Goal: Information Seeking & Learning: Learn about a topic

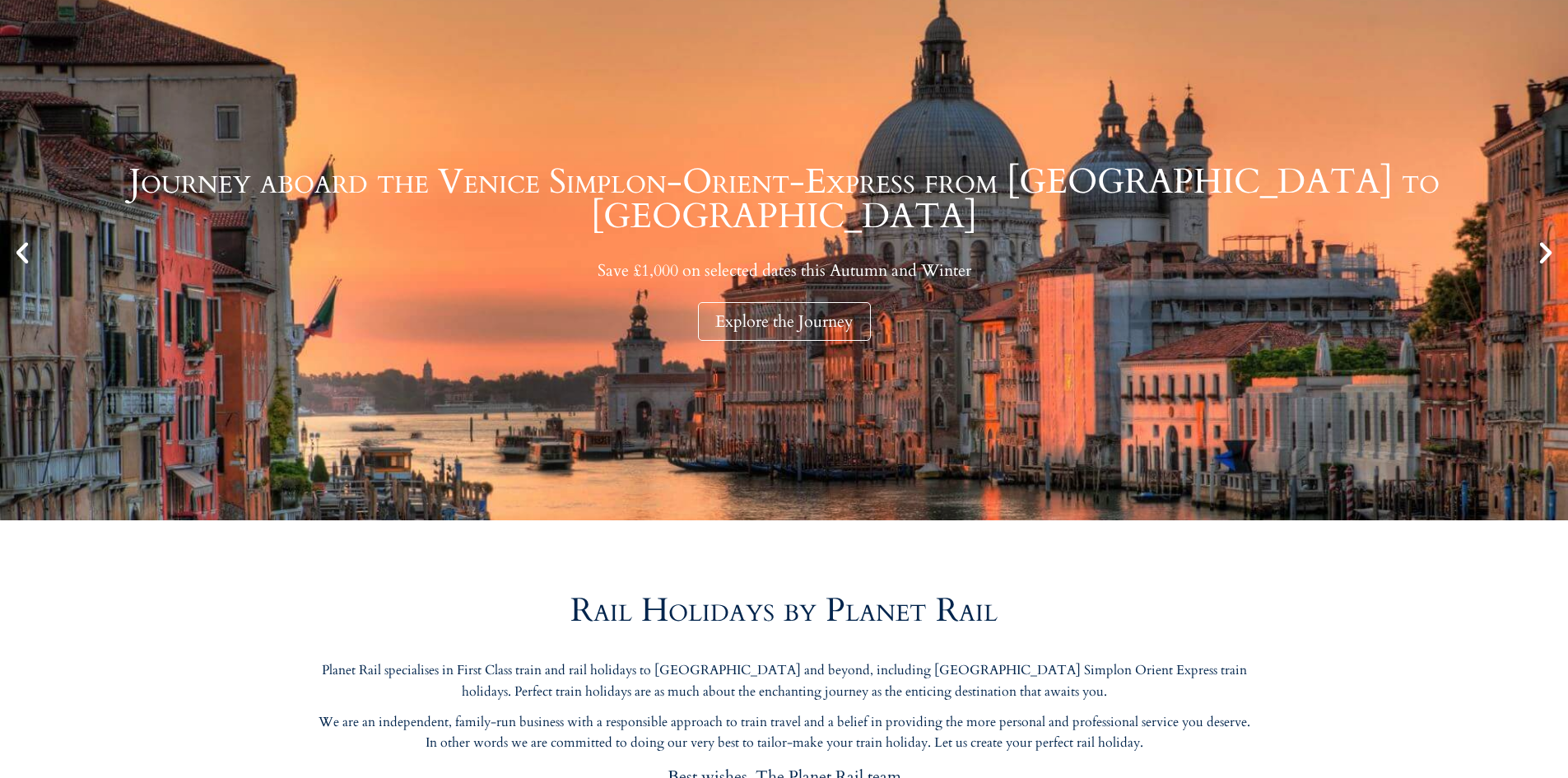
scroll to position [165, 0]
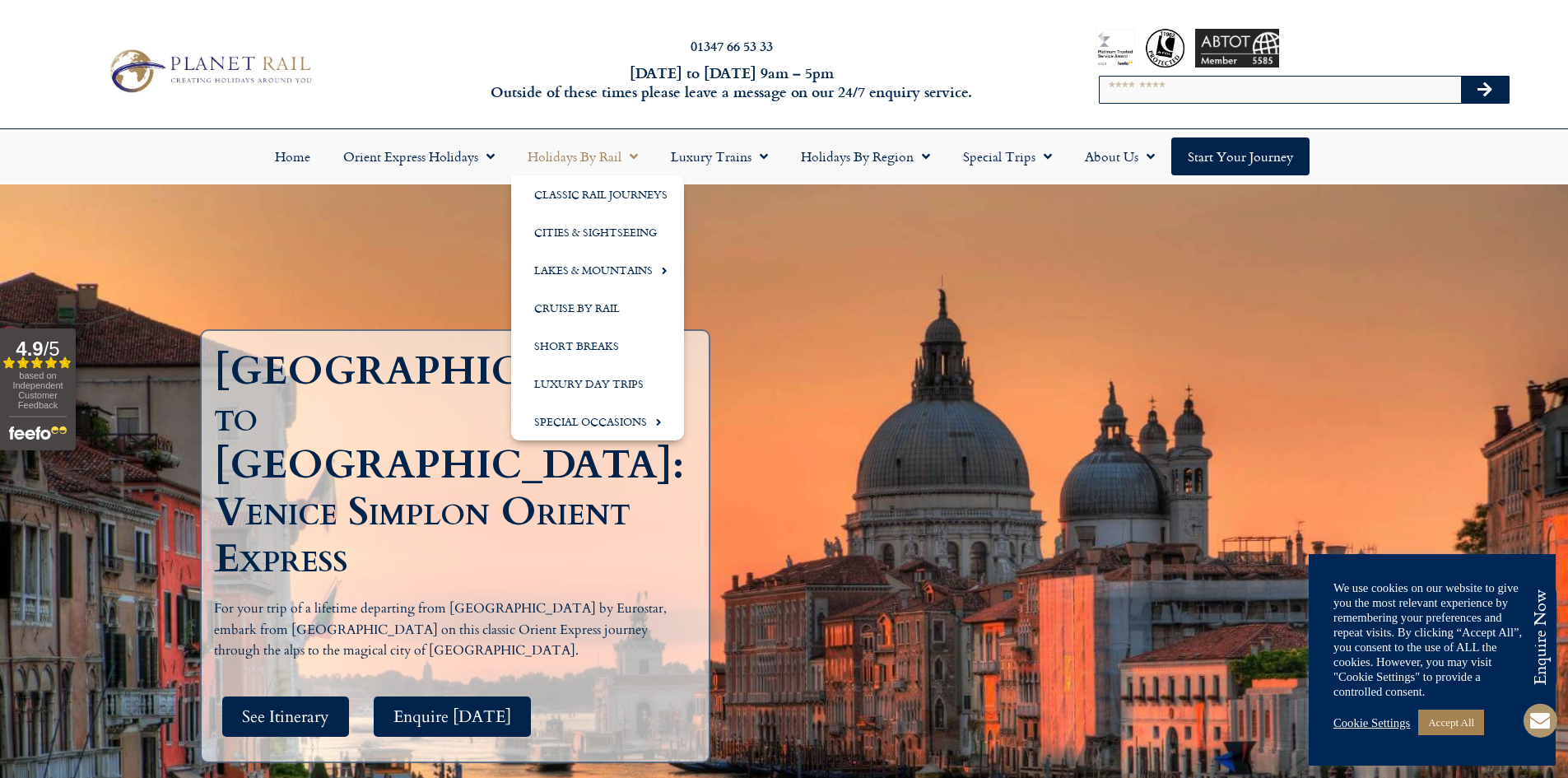
click at [614, 156] on link "Holidays by Rail" at bounding box center [582, 157] width 143 height 38
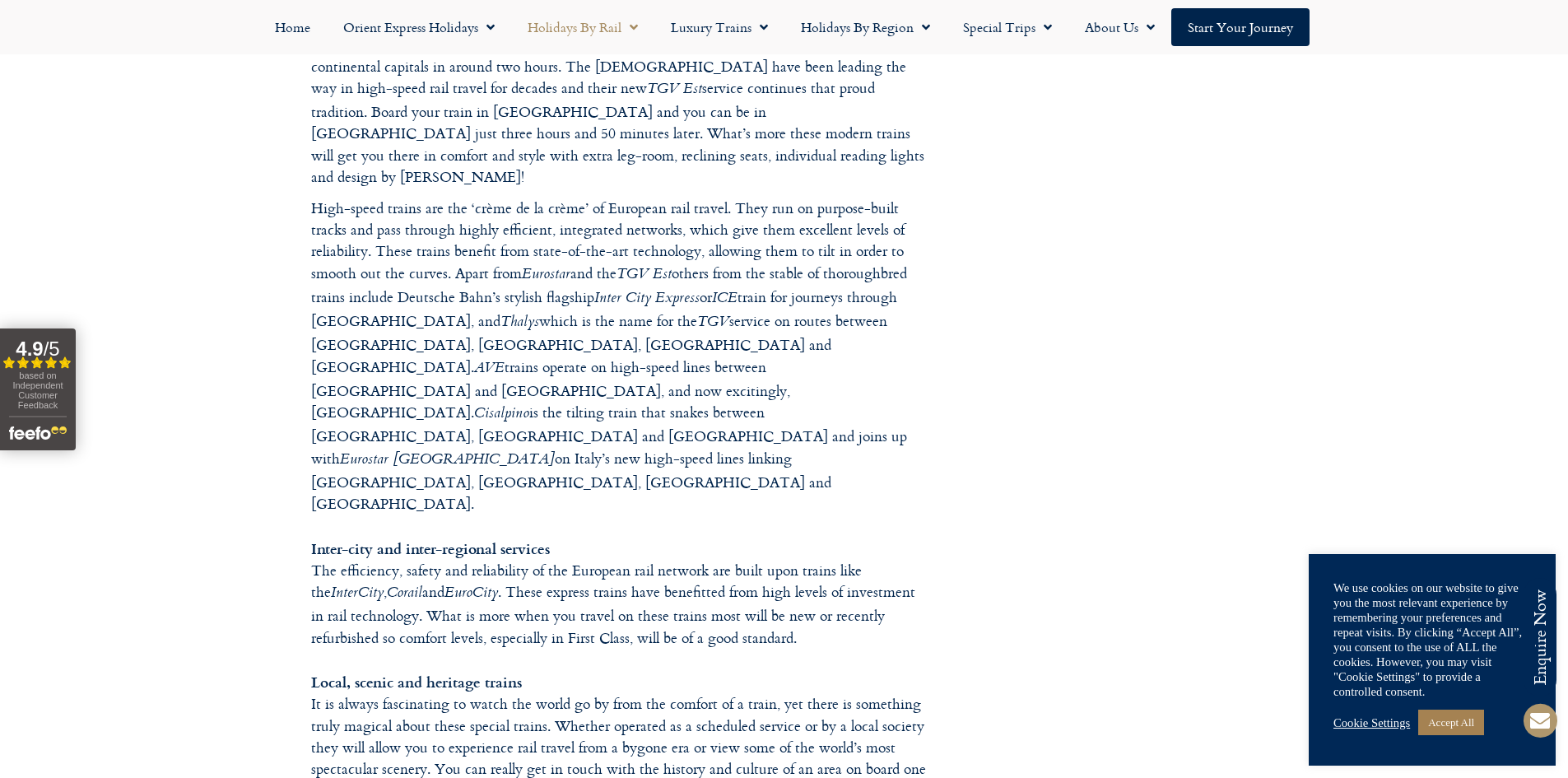
scroll to position [988, 0]
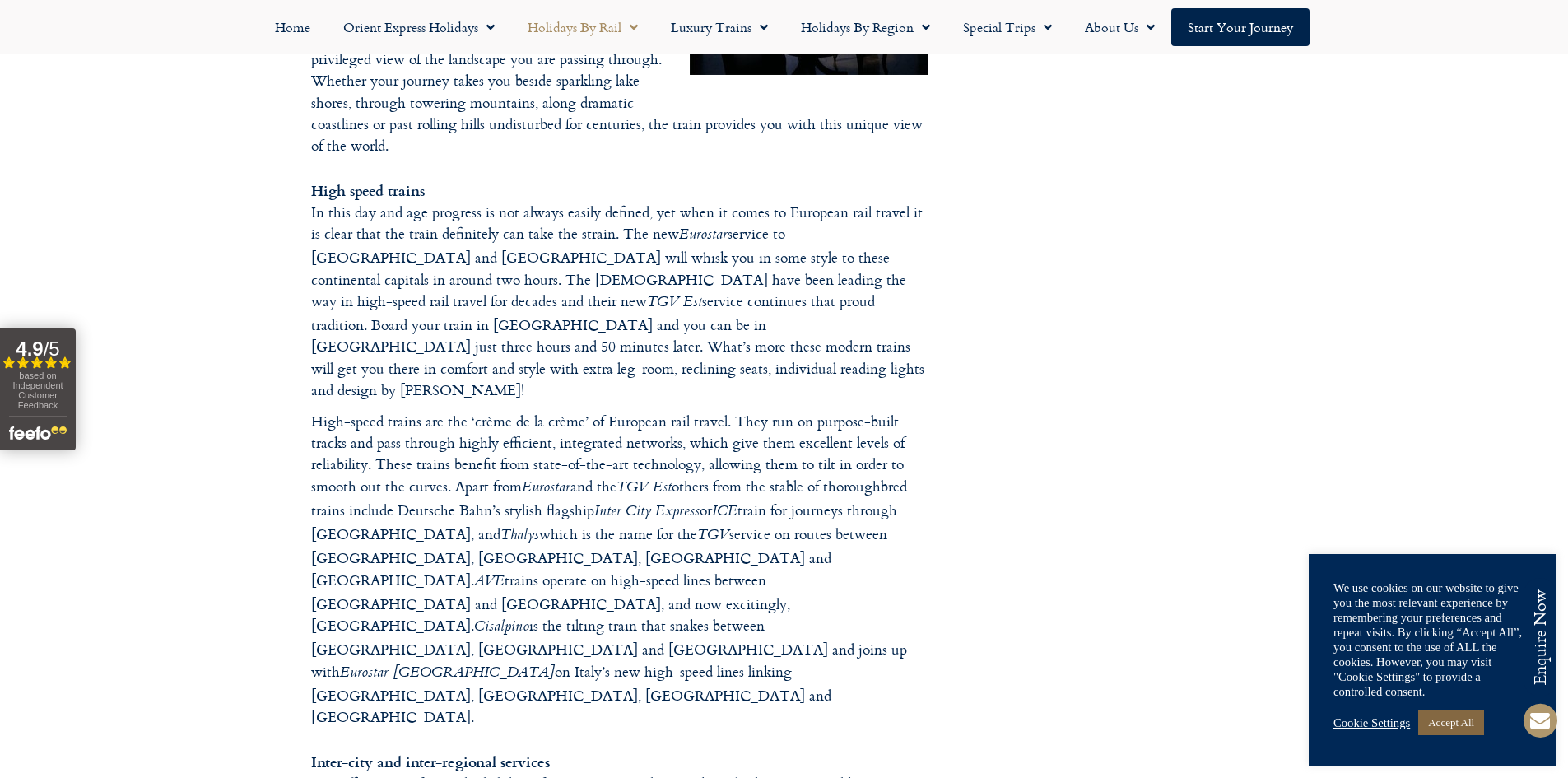
click at [1468, 721] on link "Accept All" at bounding box center [1451, 722] width 66 height 26
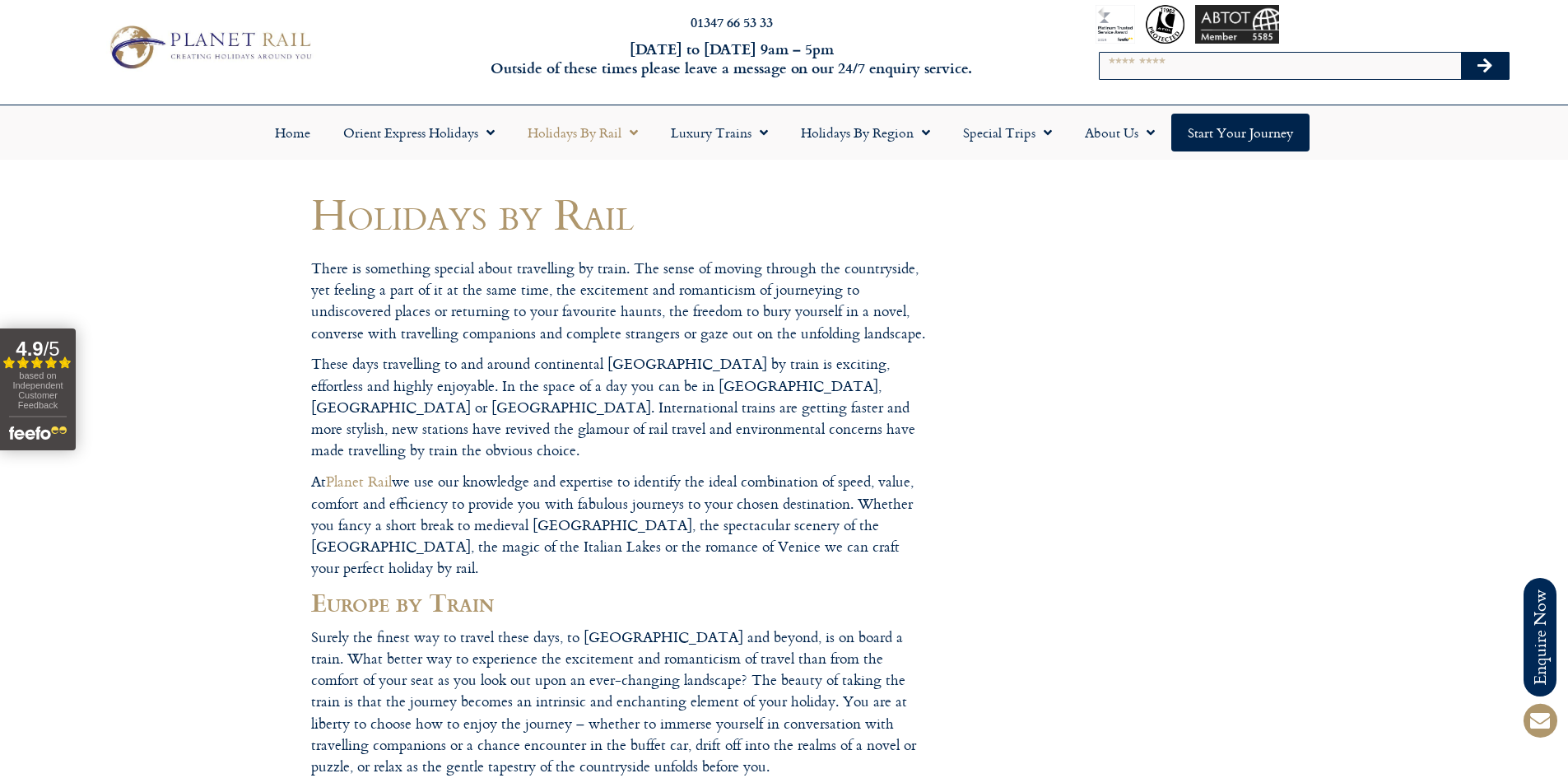
scroll to position [0, 0]
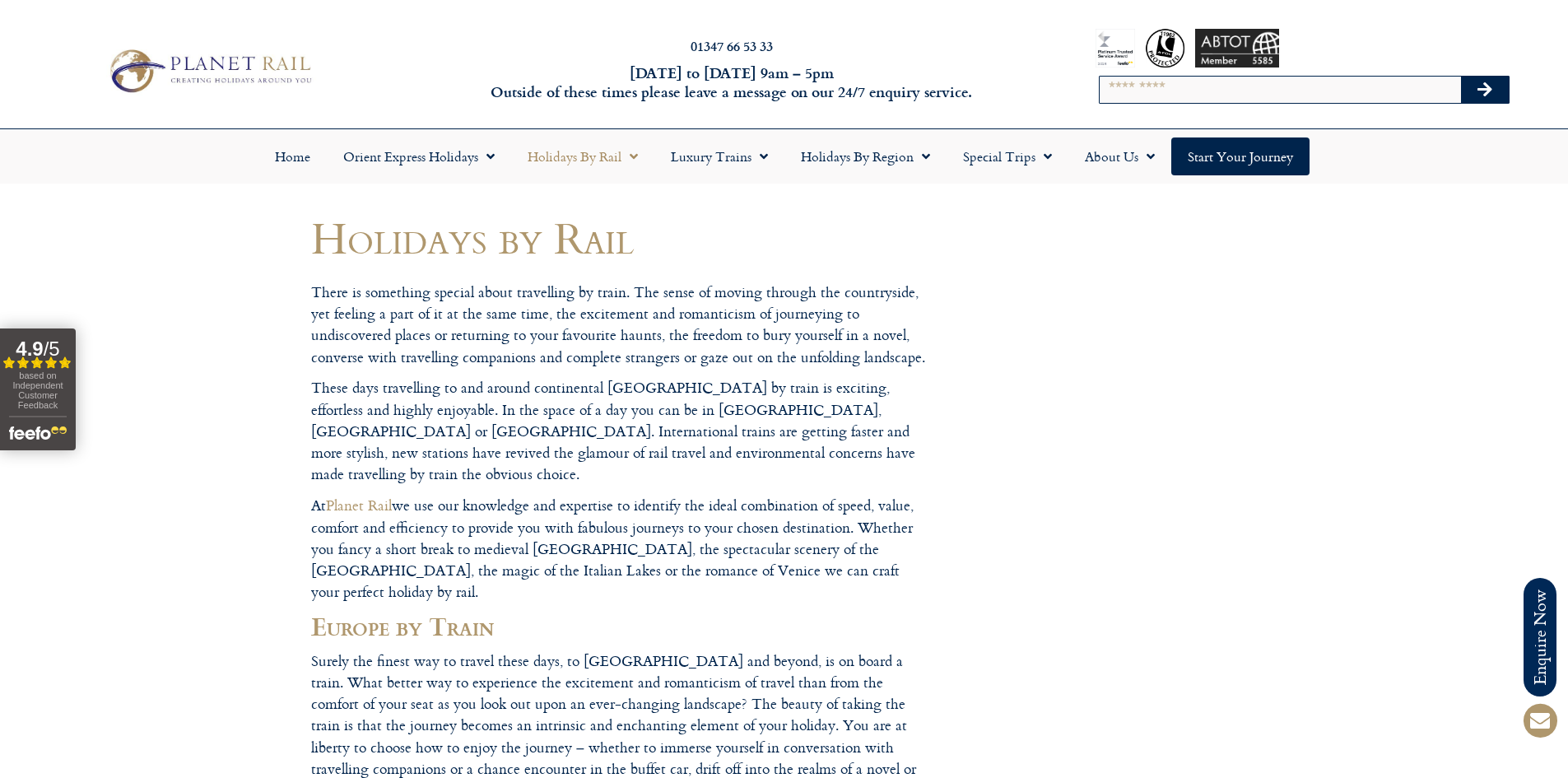
click at [1222, 157] on link "Start your Journey" at bounding box center [1240, 157] width 138 height 38
click at [296, 154] on link "Home" at bounding box center [292, 157] width 68 height 38
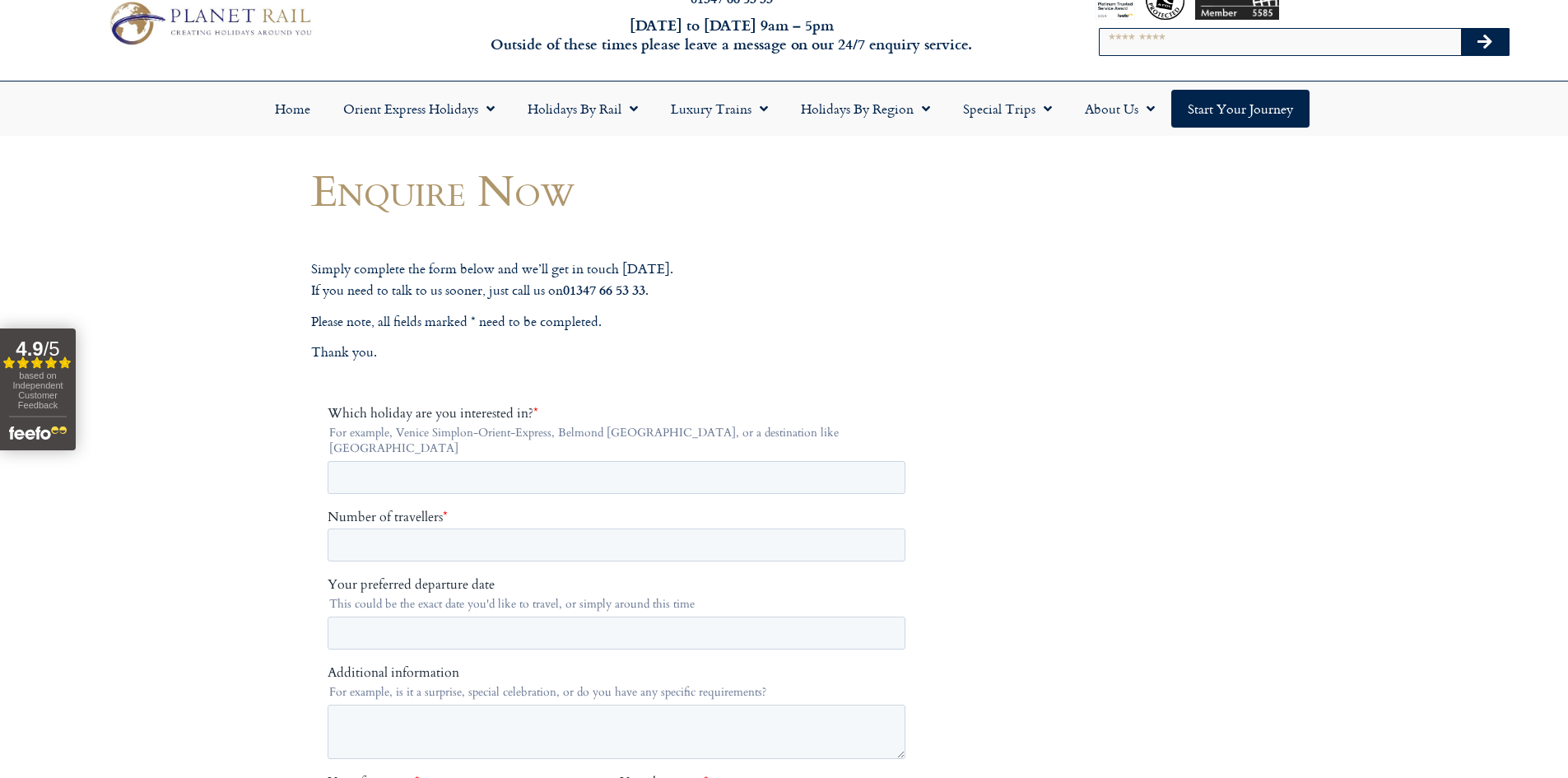
scroll to position [82, 0]
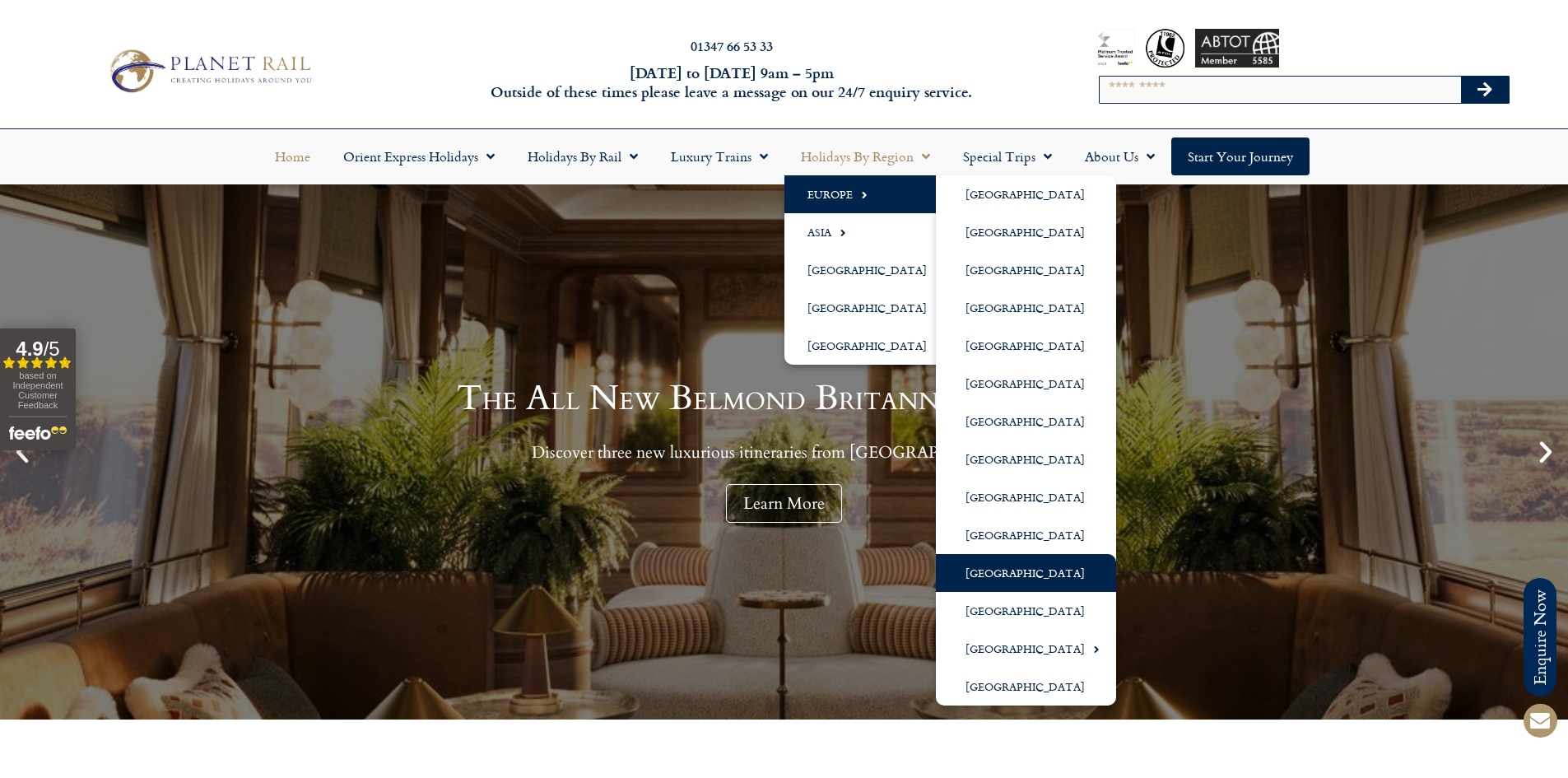
click at [967, 571] on link "[GEOGRAPHIC_DATA]" at bounding box center [1026, 573] width 181 height 38
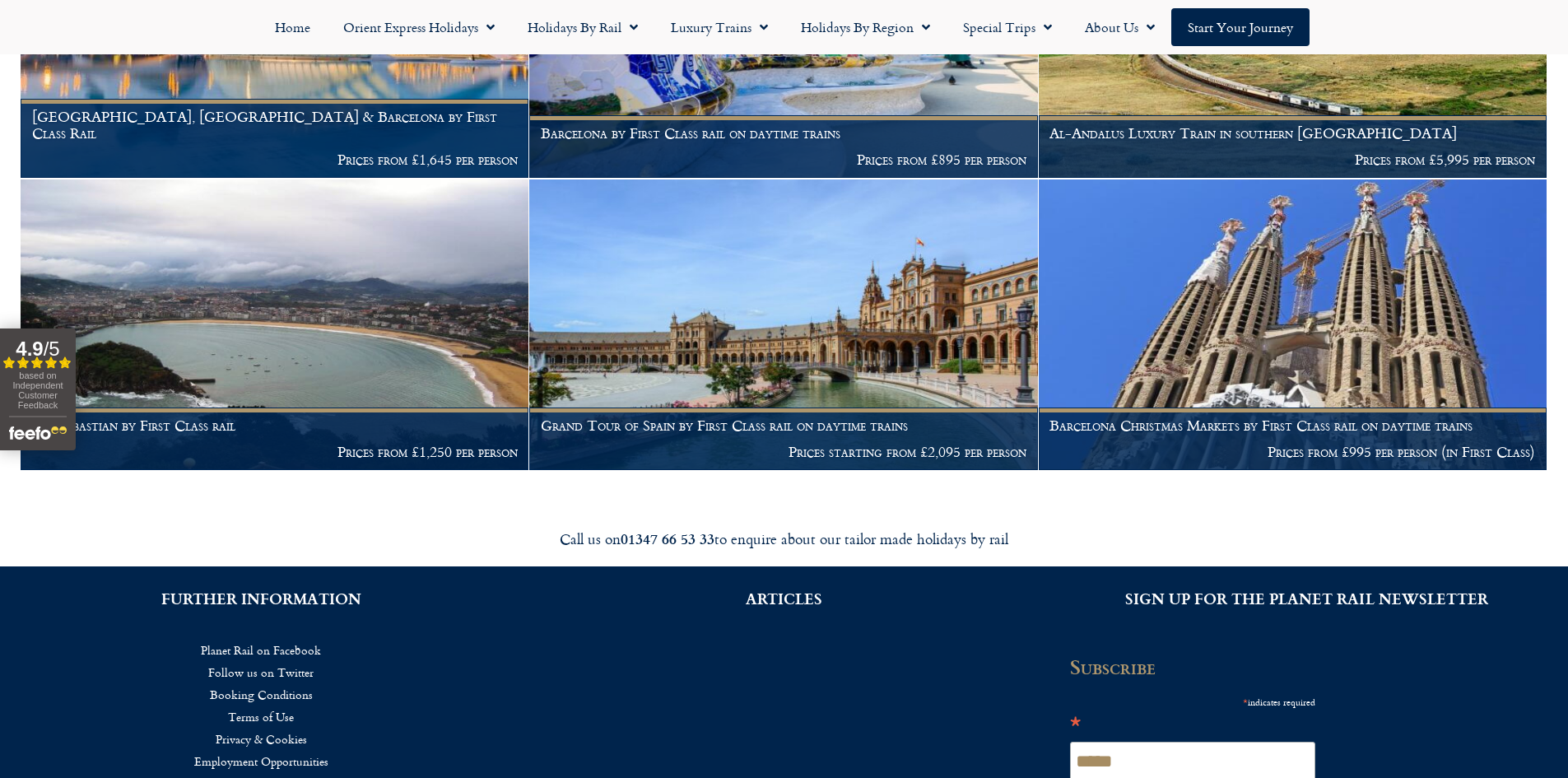
scroll to position [741, 0]
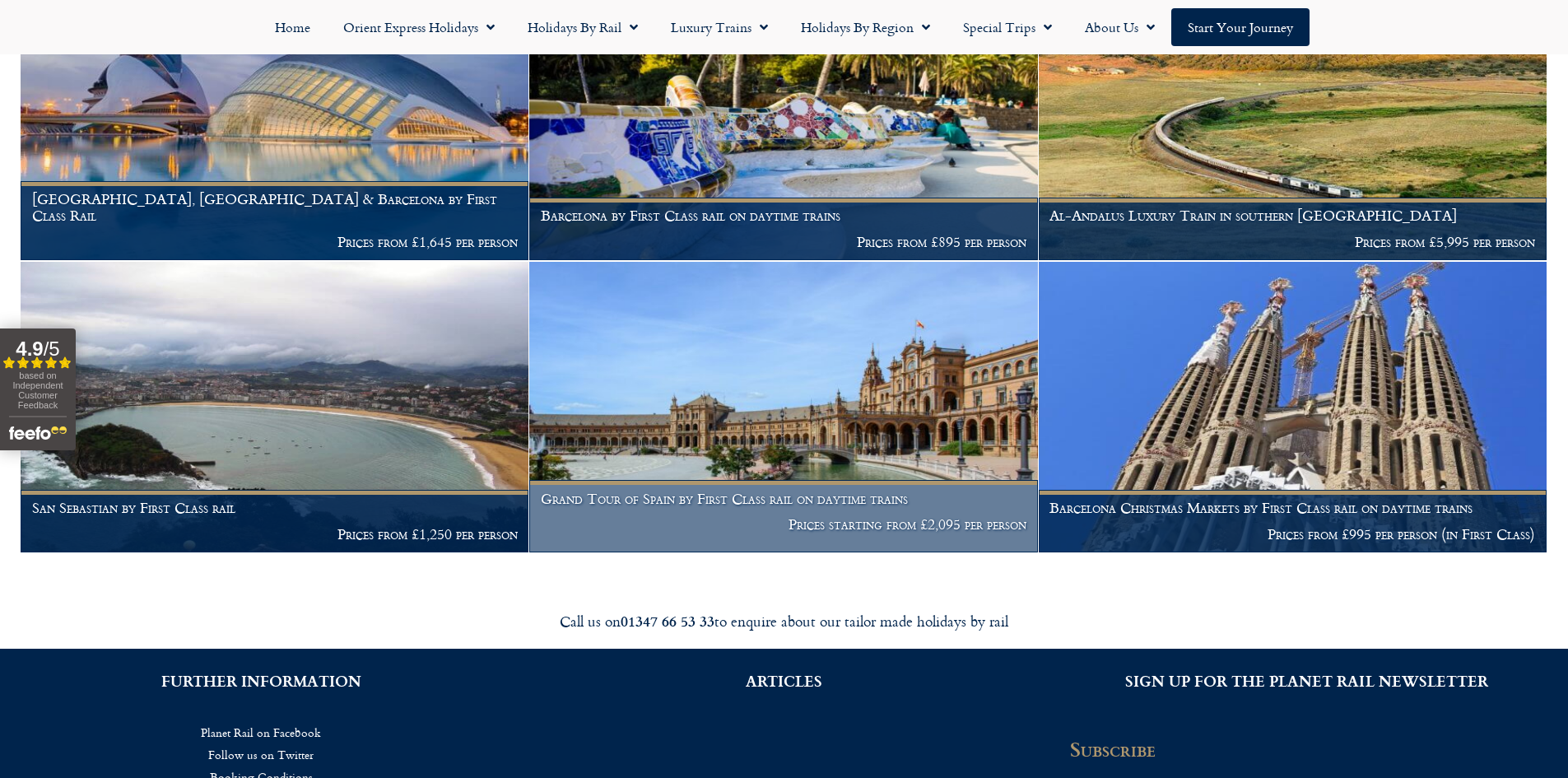
click at [711, 495] on h1 "Grand Tour of Spain by First Class rail on daytime trains" at bounding box center [784, 499] width 485 height 17
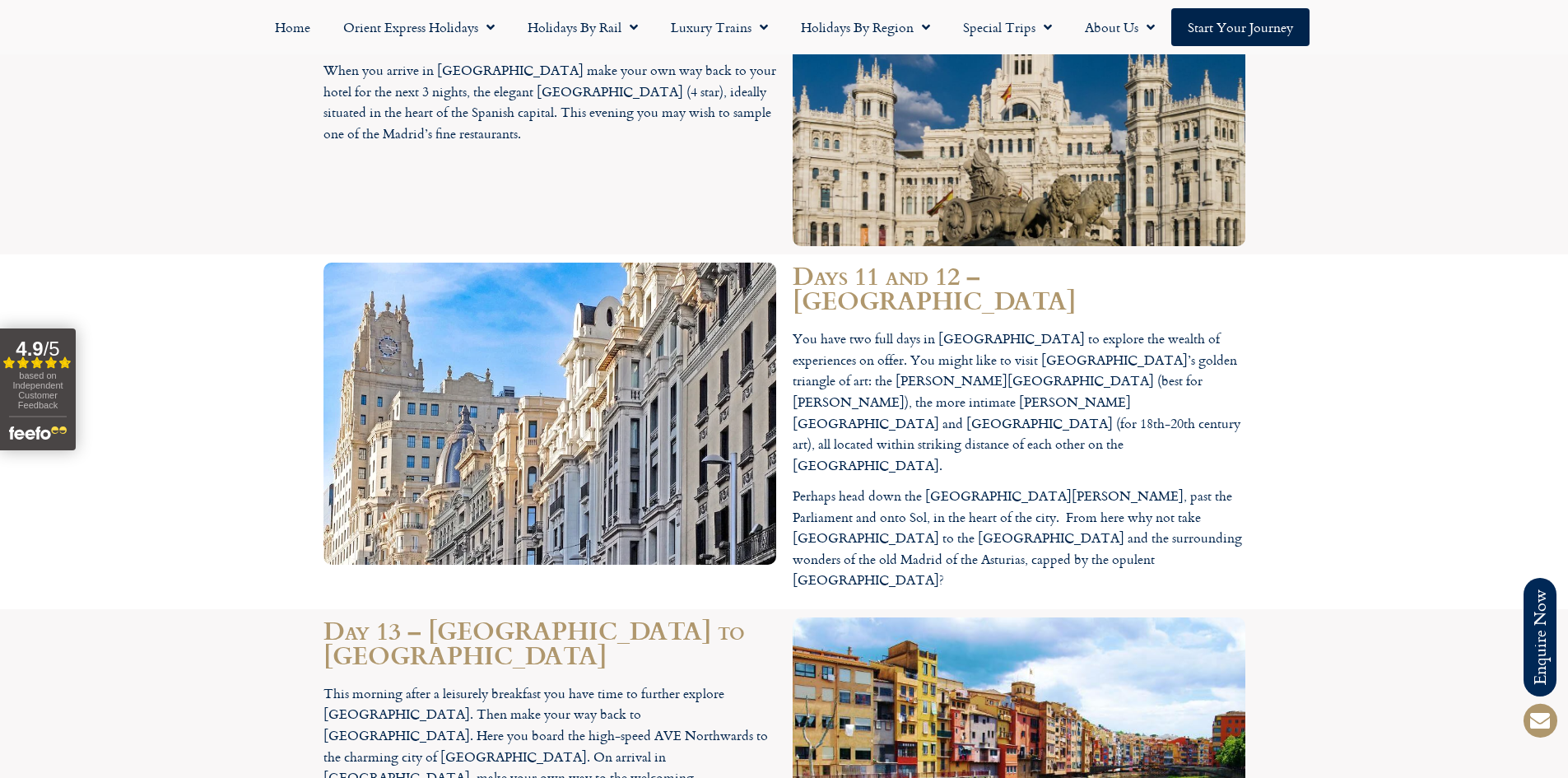
scroll to position [4927, 0]
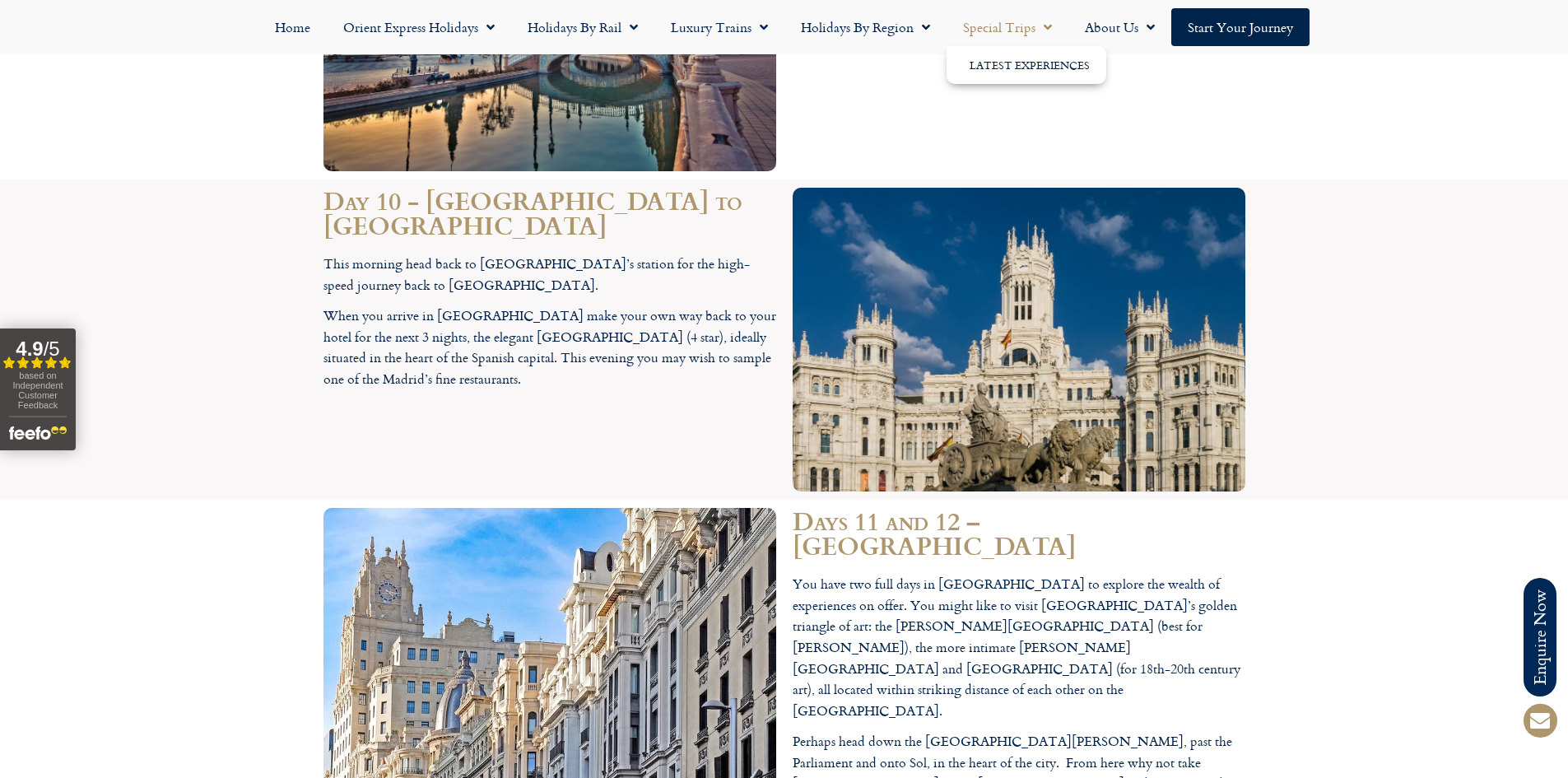
click at [995, 28] on link "Special Trips" at bounding box center [1007, 27] width 122 height 38
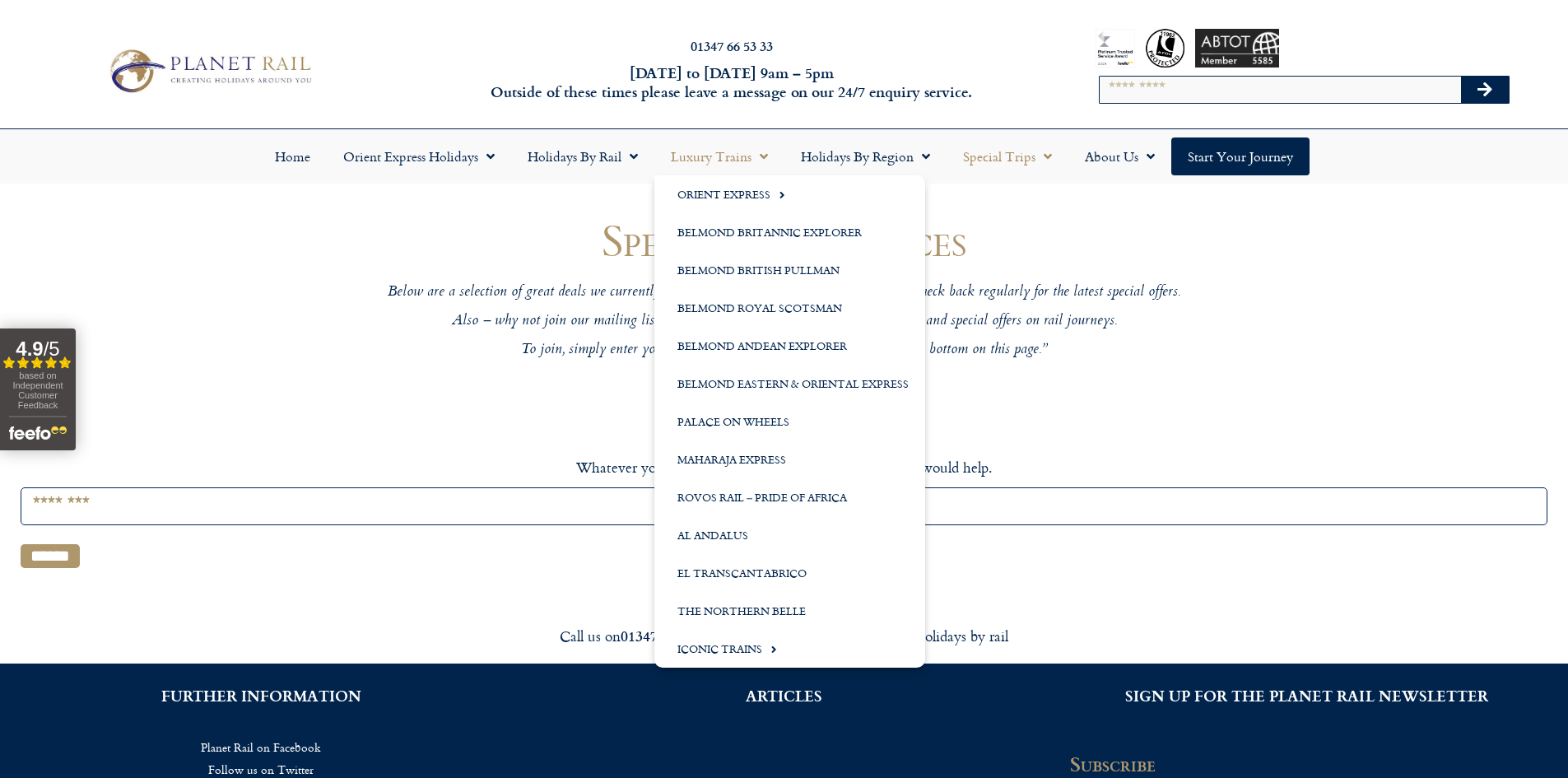
click at [733, 160] on link "Luxury Trains" at bounding box center [719, 157] width 130 height 38
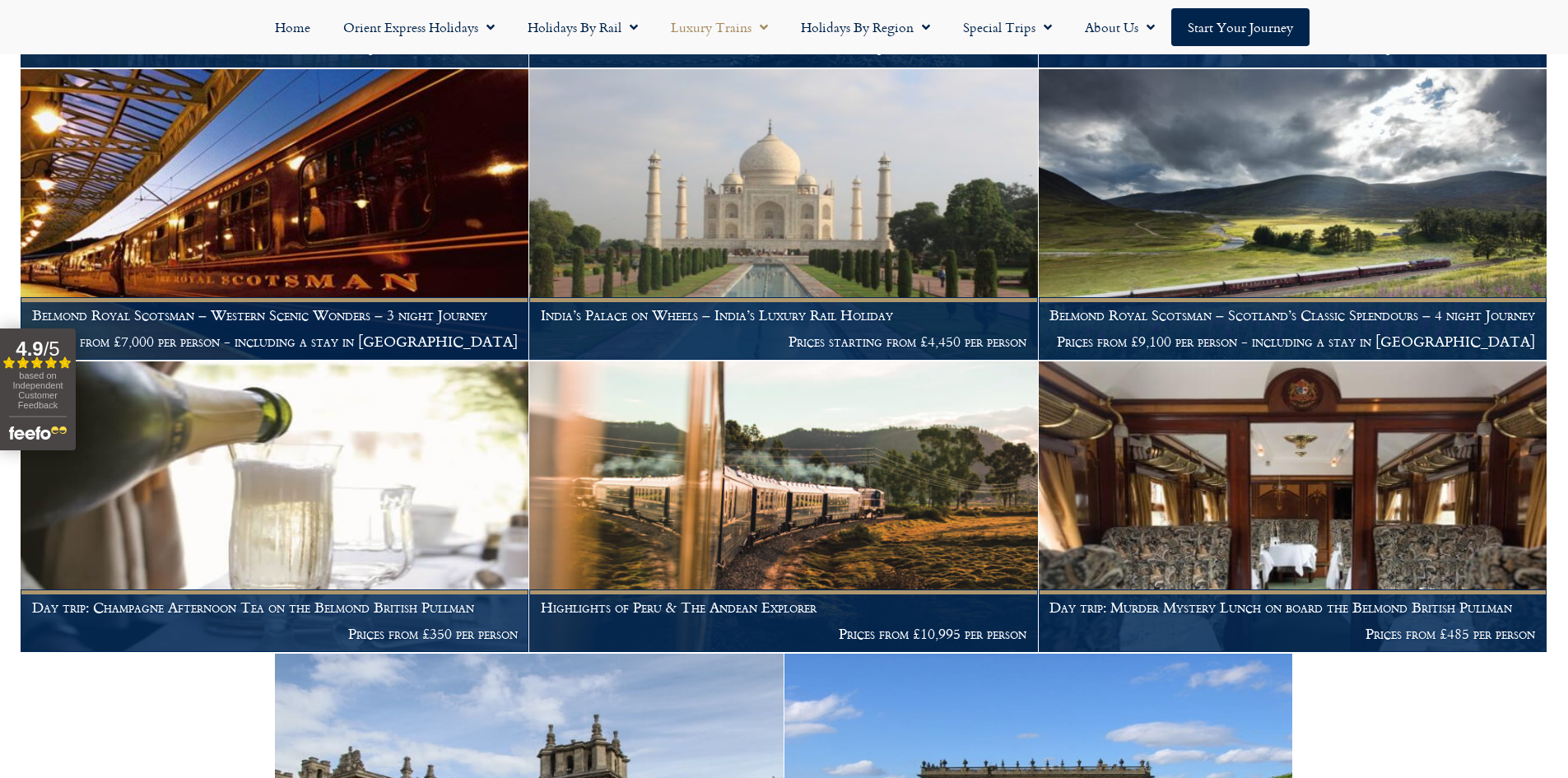
scroll to position [2965, 0]
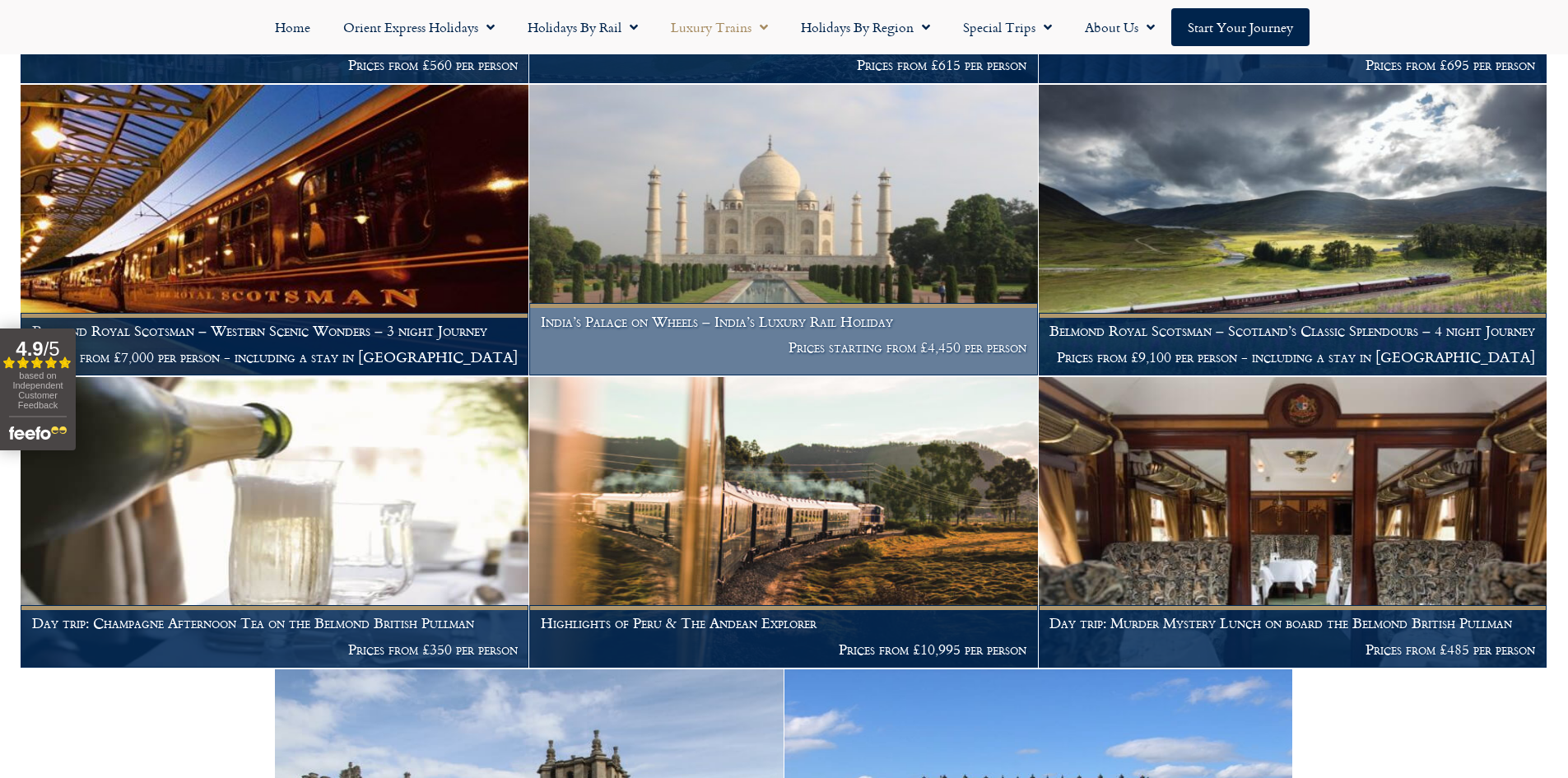
click at [766, 321] on h1 "India’s Palace on Wheels – India’s Luxury Rail Holiday" at bounding box center [784, 322] width 485 height 17
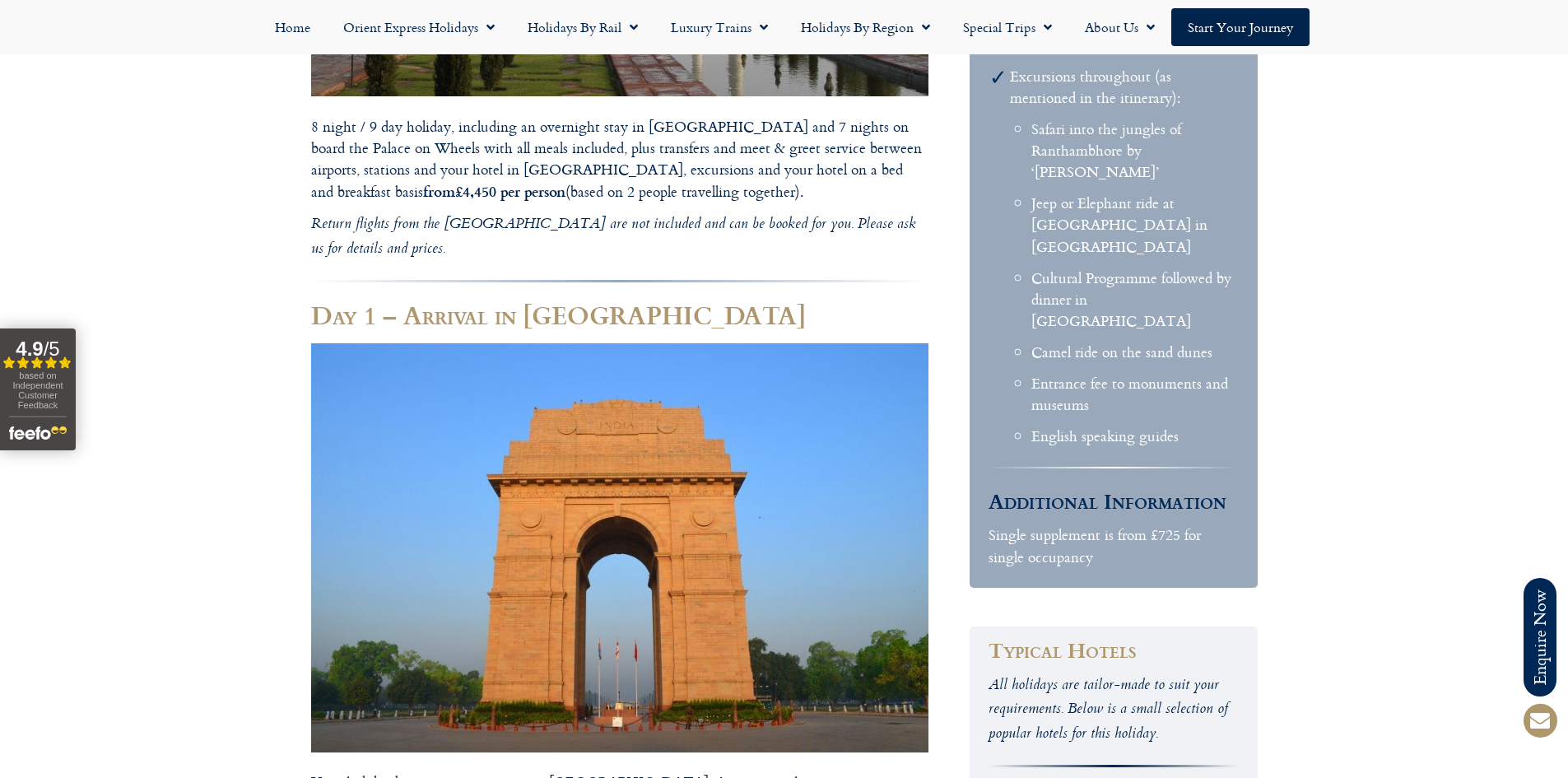
scroll to position [1647, 0]
